Goal: Use online tool/utility: Utilize a website feature to perform a specific function

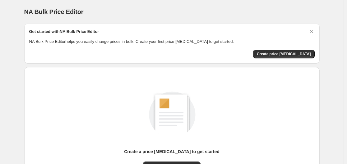
scroll to position [69, 0]
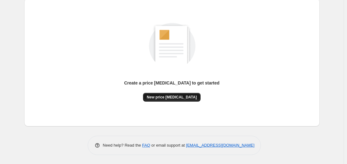
click at [177, 96] on span "New price [MEDICAL_DATA]" at bounding box center [172, 97] width 50 height 5
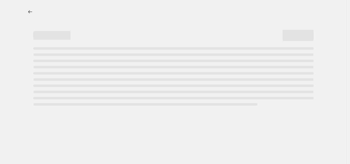
select select "percentage"
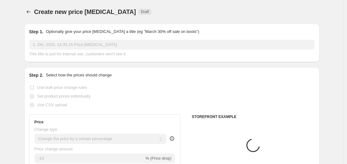
scroll to position [62, 0]
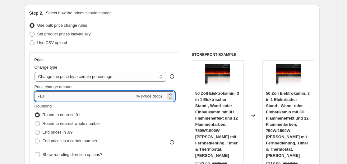
drag, startPoint x: 40, startPoint y: 96, endPoint x: 57, endPoint y: 96, distance: 16.8
click at [57, 96] on input "-10" at bounding box center [84, 96] width 100 height 10
drag, startPoint x: 57, startPoint y: 96, endPoint x: 42, endPoint y: 96, distance: 14.6
click at [57, 96] on input "-10" at bounding box center [84, 96] width 100 height 10
click at [41, 96] on input "-10" at bounding box center [84, 96] width 100 height 10
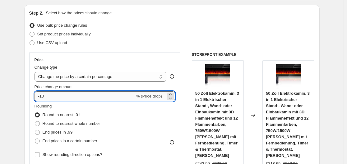
drag, startPoint x: 41, startPoint y: 96, endPoint x: 53, endPoint y: 97, distance: 11.9
click at [53, 97] on input "-10" at bounding box center [84, 96] width 100 height 10
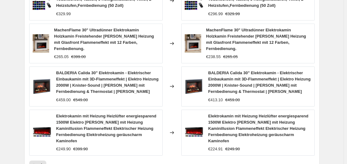
scroll to position [523, 0]
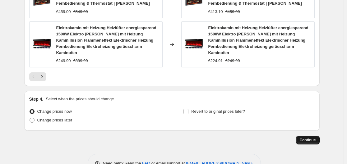
type input "-30"
click at [317, 136] on button "Continue" at bounding box center [308, 140] width 24 height 9
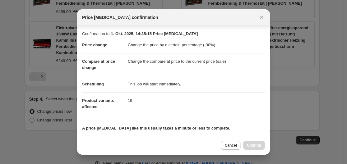
scroll to position [98, 0]
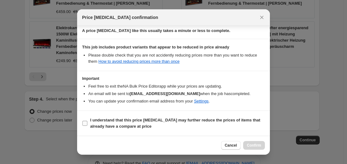
click at [84, 125] on input "I understand that this price [MEDICAL_DATA] may further reduce the prices of it…" at bounding box center [84, 123] width 5 height 5
checkbox input "true"
click at [257, 146] on span "Confirm" at bounding box center [254, 145] width 14 height 5
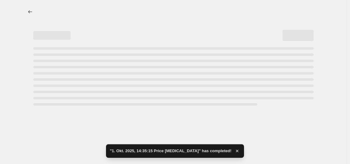
select select "percentage"
